Goal: Information Seeking & Learning: Learn about a topic

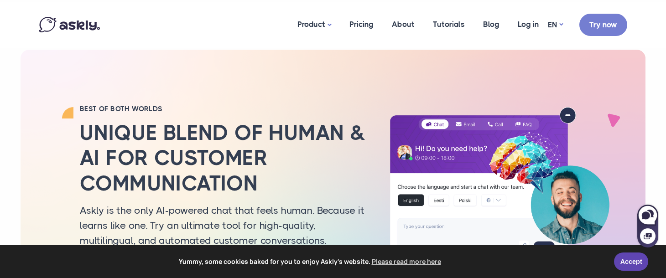
click at [163, 79] on div "BEST OF BOTH WORLDS Unique blend of human & AI for customer communication Askly…" at bounding box center [333, 206] width 602 height 312
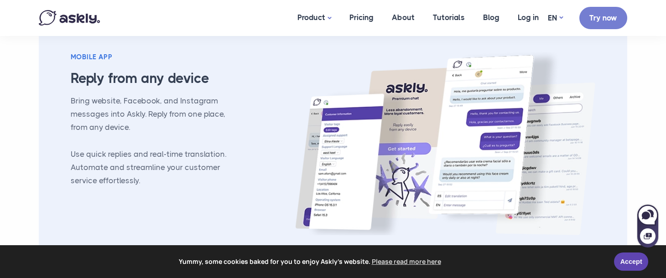
scroll to position [1196, 0]
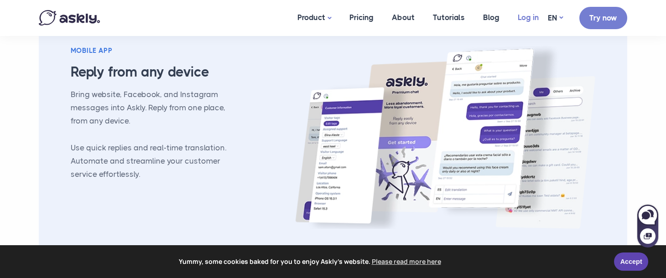
click at [524, 19] on link "Log in" at bounding box center [528, 17] width 39 height 35
click at [363, 19] on link "Pricing" at bounding box center [361, 17] width 42 height 35
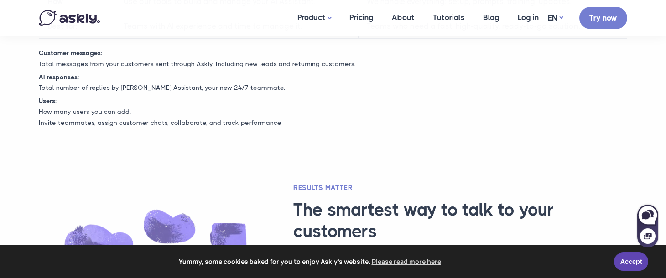
scroll to position [526, 0]
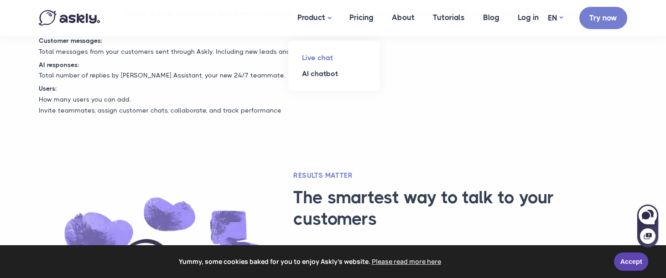
click at [313, 57] on link "Live chat" at bounding box center [333, 58] width 91 height 16
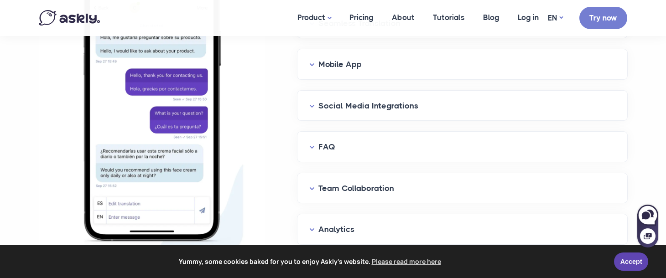
scroll to position [1194, 0]
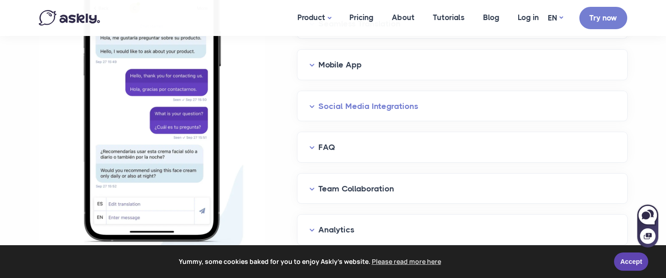
click at [314, 103] on button "Social Media Integrations" at bounding box center [462, 106] width 306 height 14
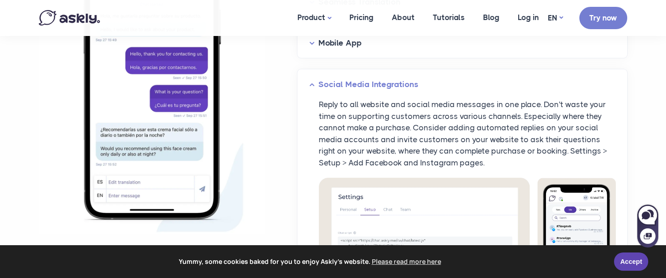
scroll to position [1217, 0]
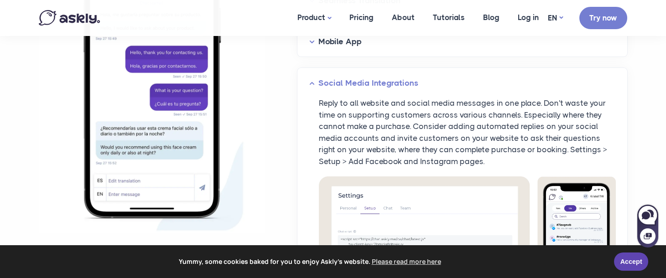
click at [313, 84] on button "Social Media Integrations" at bounding box center [462, 83] width 306 height 14
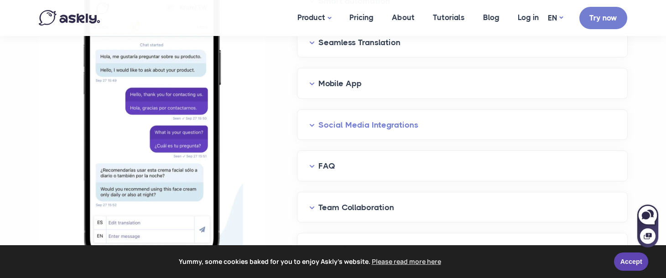
scroll to position [1170, 0]
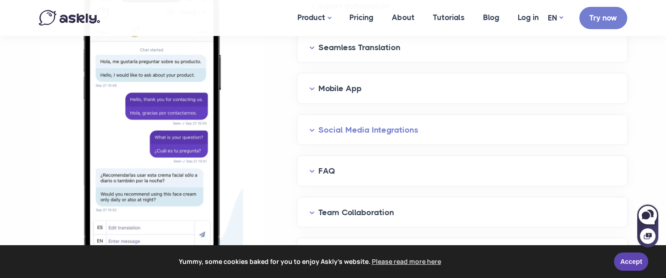
click at [313, 84] on button "Mobile App" at bounding box center [462, 89] width 306 height 14
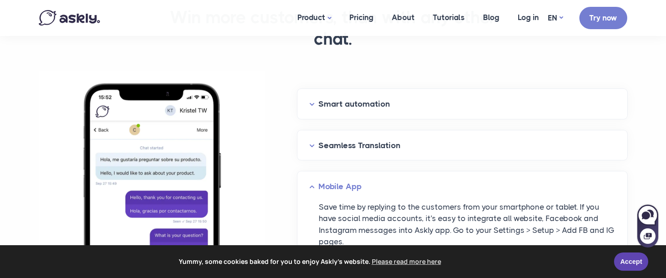
scroll to position [1073, 0]
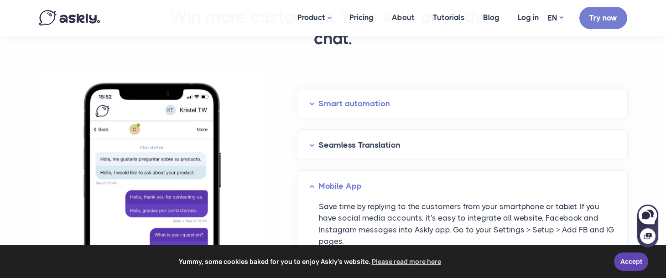
click at [312, 102] on button "Smart automation" at bounding box center [462, 104] width 306 height 14
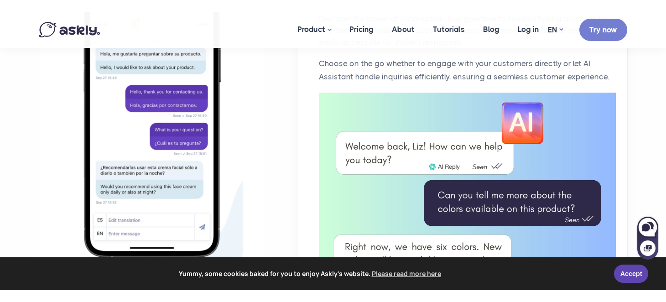
scroll to position [1178, 0]
